Goal: Answer question/provide support: Share knowledge or assist other users

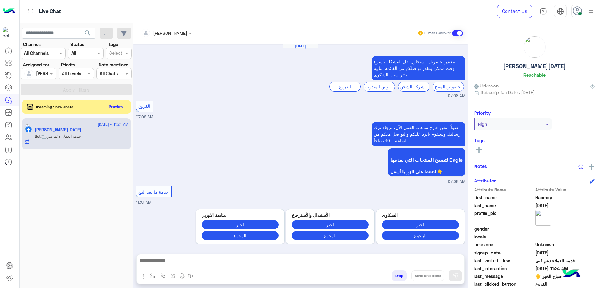
scroll to position [425, 0]
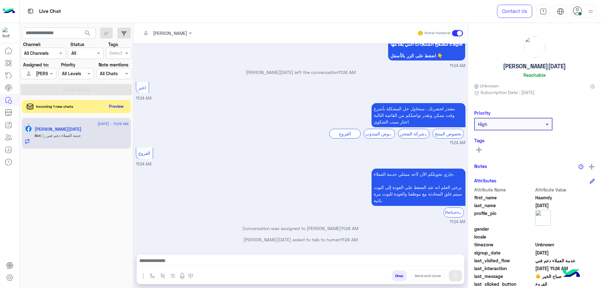
click at [116, 106] on button "Preview" at bounding box center [116, 106] width 19 height 8
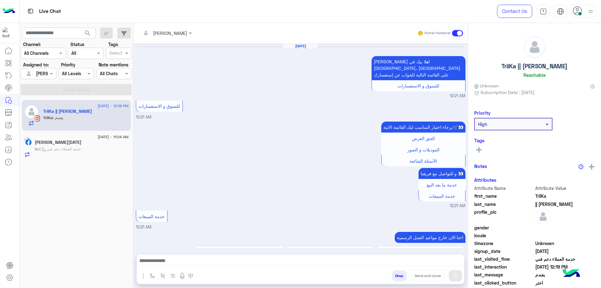
scroll to position [601, 0]
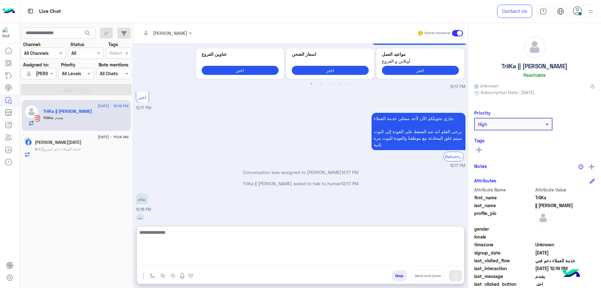
click at [180, 258] on textarea at bounding box center [300, 247] width 327 height 38
type textarea "*"
type textarea "**********"
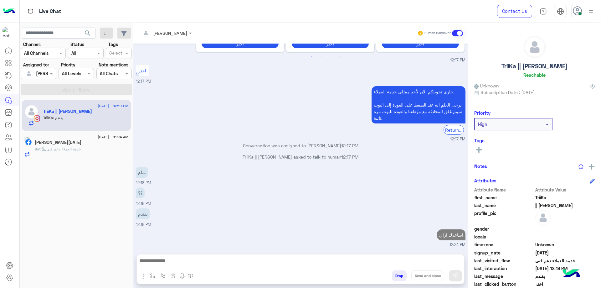
click at [97, 145] on div "Haamdy Ramadan" at bounding box center [82, 143] width 94 height 7
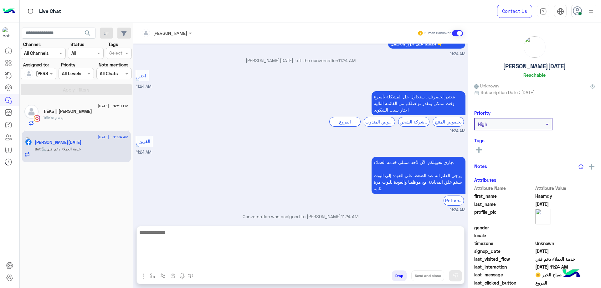
click at [187, 258] on textarea at bounding box center [300, 247] width 327 height 38
paste textarea "**********"
type textarea "**********"
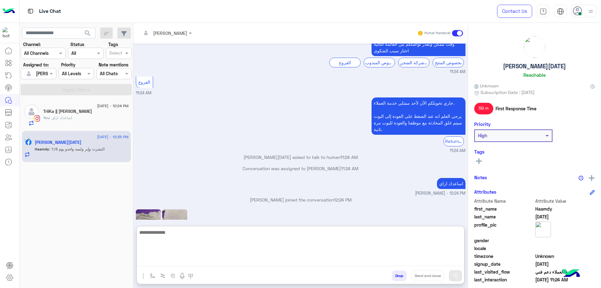
scroll to position [553, 0]
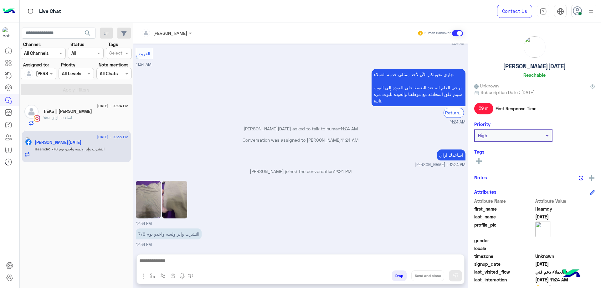
click at [156, 181] on img at bounding box center [148, 200] width 25 height 38
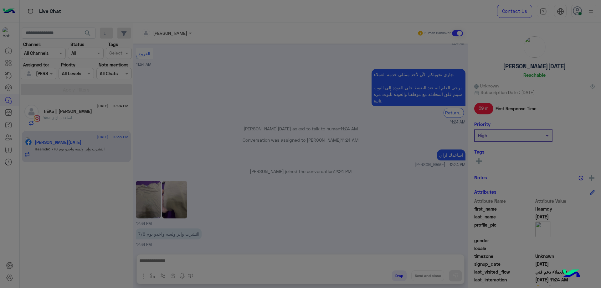
scroll to position [525, 0]
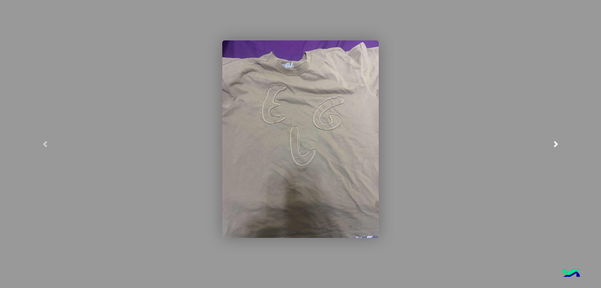
click at [551, 139] on link at bounding box center [556, 144] width 90 height 288
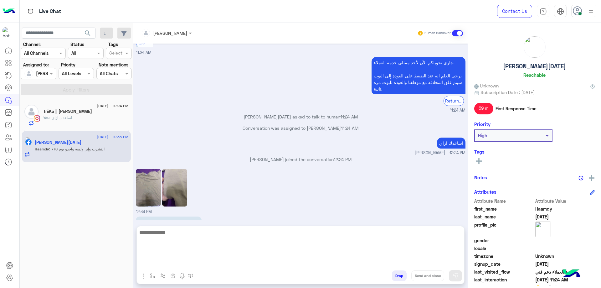
click at [220, 264] on textarea at bounding box center [300, 247] width 327 height 38
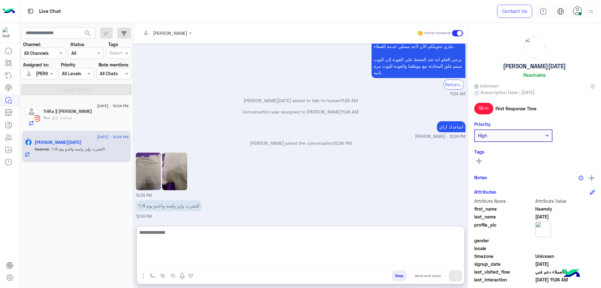
scroll to position [553, 0]
type textarea "**********"
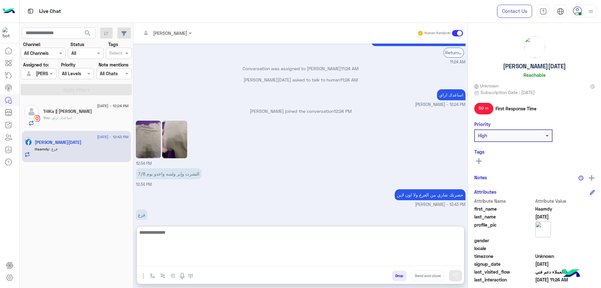
scroll to position [593, 0]
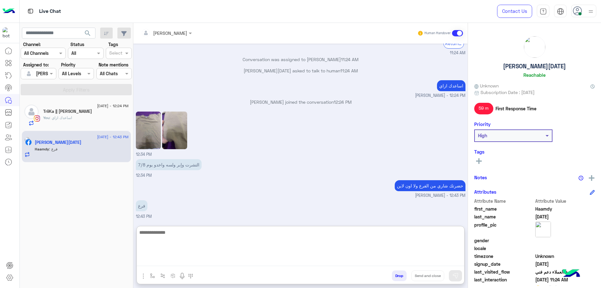
click at [208, 231] on textarea at bounding box center [300, 247] width 327 height 38
click at [340, 257] on textarea at bounding box center [300, 247] width 327 height 38
click at [341, 247] on textarea at bounding box center [300, 247] width 327 height 38
paste textarea "**********"
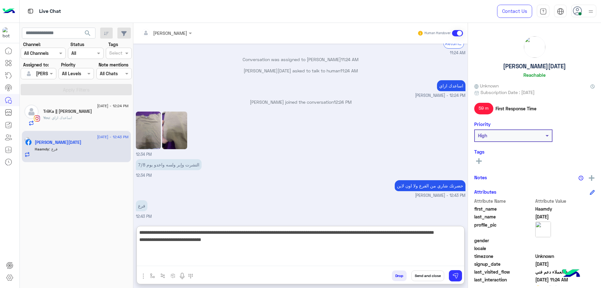
drag, startPoint x: 323, startPoint y: 232, endPoint x: 352, endPoint y: 232, distance: 28.8
click at [352, 232] on textarea "**********" at bounding box center [300, 247] width 327 height 38
click at [425, 247] on textarea "**********" at bounding box center [300, 247] width 327 height 38
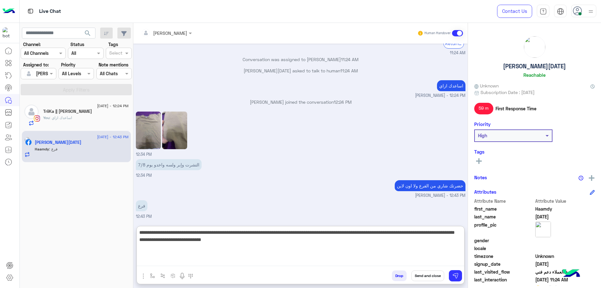
type textarea "**********"
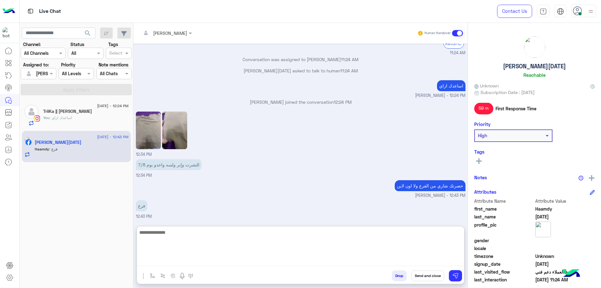
scroll to position [633, 0]
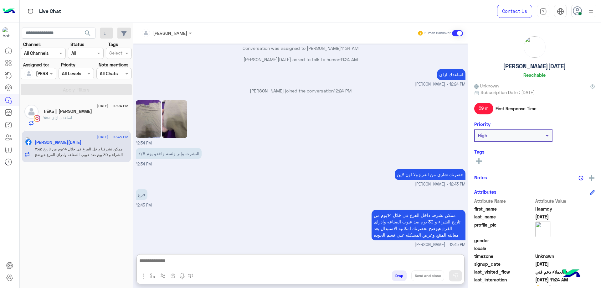
click at [535, 70] on div "Haamdy Ramadan Reachable" at bounding box center [534, 58] width 121 height 44
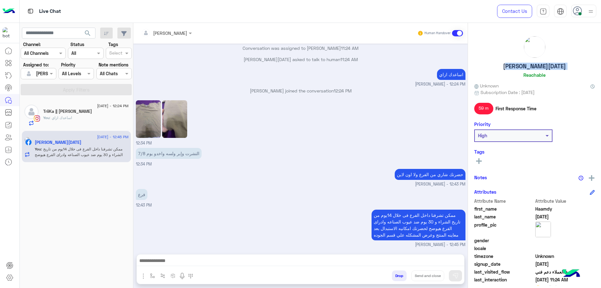
copy h5 "Haamdy Ramadan"
click at [399, 276] on button "Drop" at bounding box center [399, 275] width 15 height 11
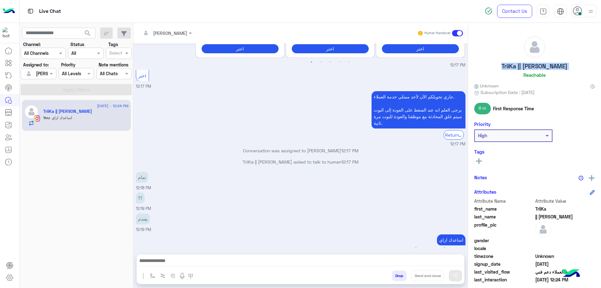
scroll to position [1228, 0]
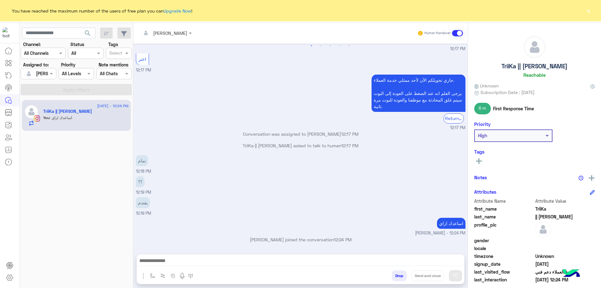
scroll to position [594, 0]
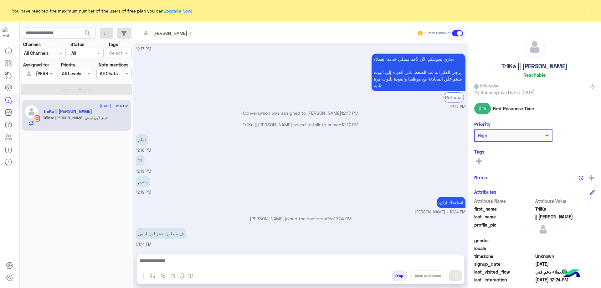
click at [500, 69] on div "TriiKa || محمد تريگةة Reachable" at bounding box center [534, 58] width 121 height 44
click at [505, 66] on h5 "TriiKa || [PERSON_NAME]" at bounding box center [534, 66] width 66 height 7
click at [505, 66] on h5 "TriiKa || محمد تريگةة" at bounding box center [534, 66] width 66 height 7
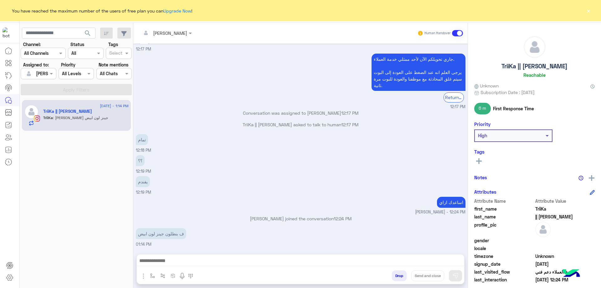
copy h5 "TriiKa || محمد تريگةة"
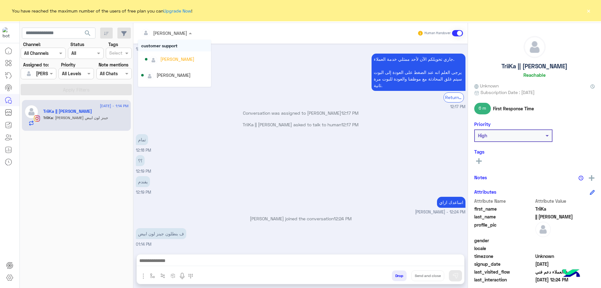
click at [167, 32] on input "text" at bounding box center [158, 33] width 34 height 7
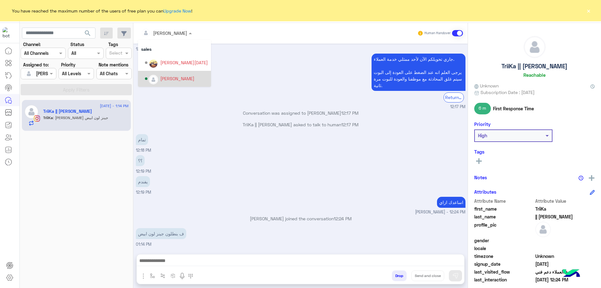
click at [174, 74] on div "mohamed ahmed" at bounding box center [176, 78] width 63 height 11
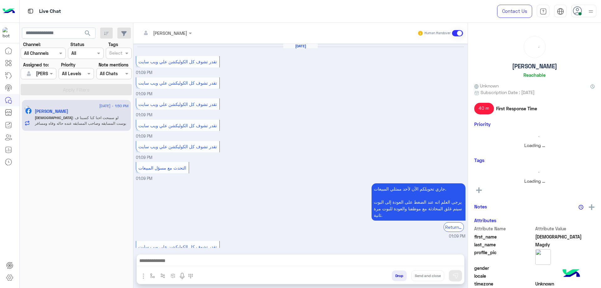
scroll to position [304, 0]
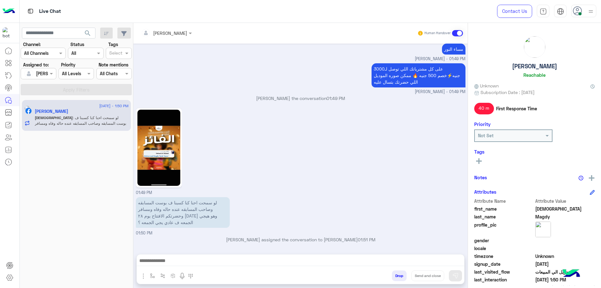
click at [161, 140] on img at bounding box center [158, 148] width 43 height 76
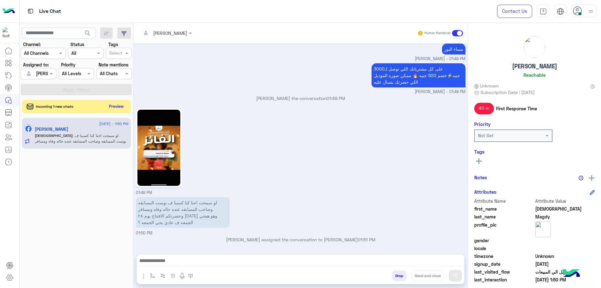
click at [115, 106] on button "Preview" at bounding box center [116, 106] width 19 height 8
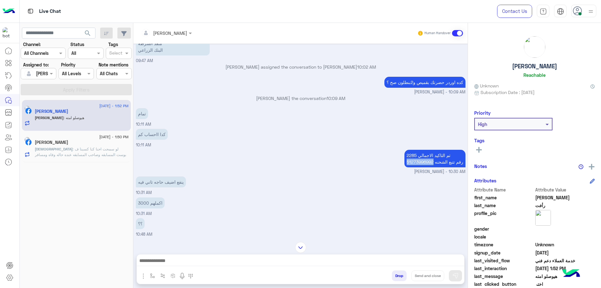
click at [420, 155] on p "تم التاكيد الاجمالي 2285 رقم تتبع الشحنه 51273996992" at bounding box center [434, 159] width 61 height 18
copy p "51273996992"
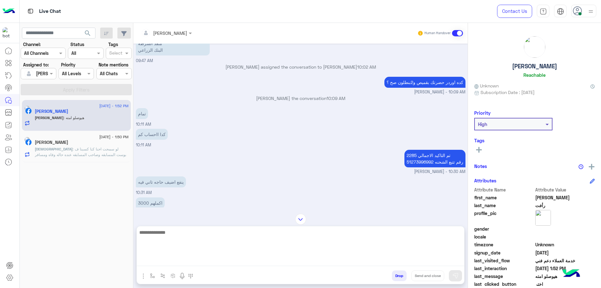
click at [179, 265] on textarea at bounding box center [300, 247] width 327 height 38
type textarea "**********"
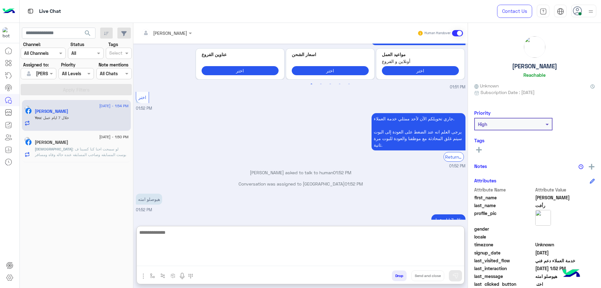
scroll to position [4380, 0]
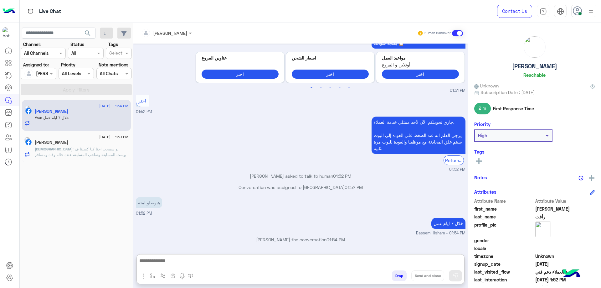
click at [522, 69] on h5 "[PERSON_NAME]" at bounding box center [534, 66] width 45 height 7
click at [523, 69] on h5 "[PERSON_NAME]" at bounding box center [534, 66] width 45 height 7
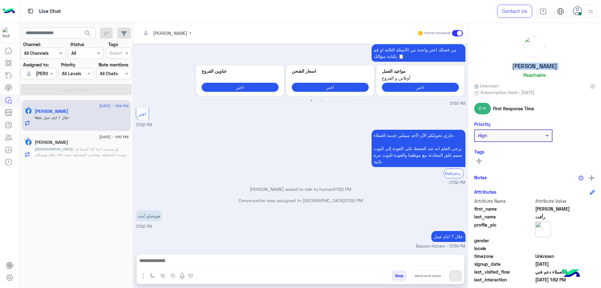
click at [523, 69] on h5 "[PERSON_NAME]" at bounding box center [534, 66] width 45 height 7
copy h5 "[PERSON_NAME]"
click at [396, 275] on button "Drop" at bounding box center [399, 275] width 15 height 11
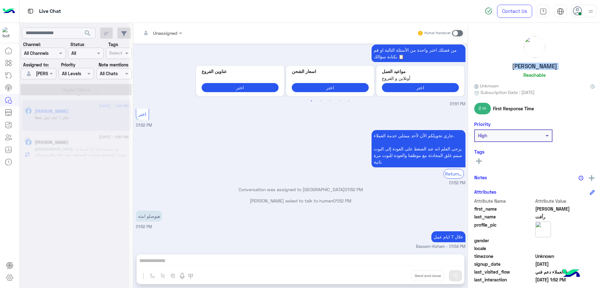
scroll to position [4363, 0]
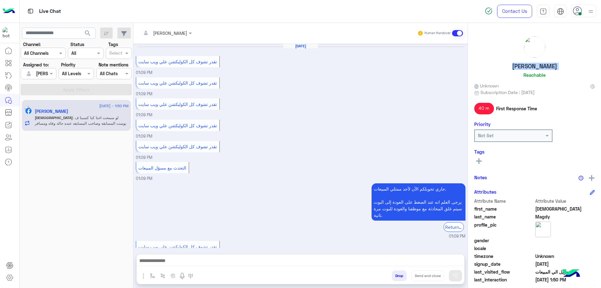
scroll to position [304, 0]
